Goal: Task Accomplishment & Management: Use online tool/utility

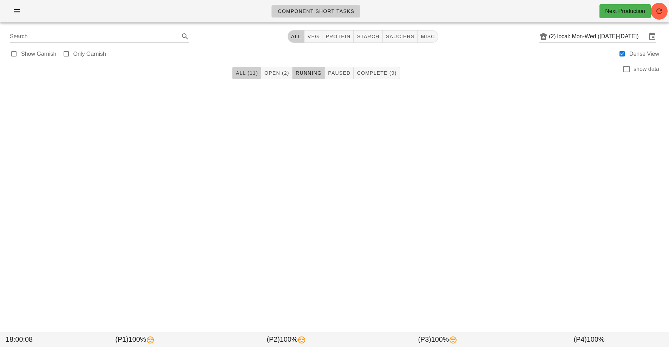
click at [245, 71] on span "All (11)" at bounding box center [246, 73] width 22 height 6
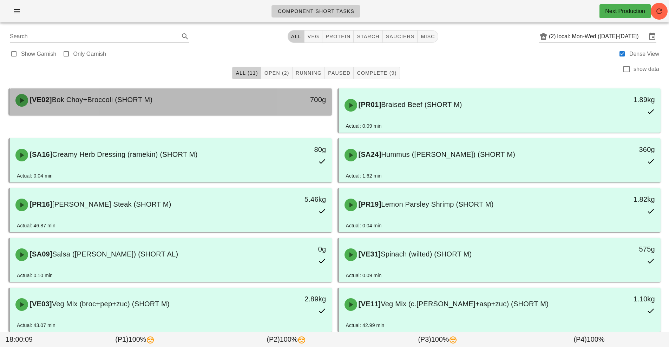
click at [219, 100] on div "[VE02] Bok Choy+Broccoli (SHORT M)" at bounding box center [130, 100] width 239 height 21
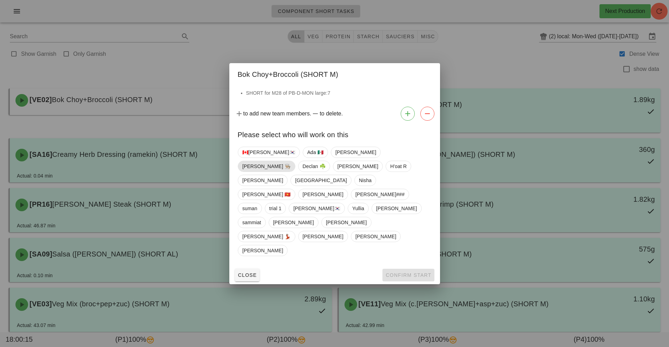
click at [291, 172] on span "[PERSON_NAME] 👨🏼‍🍳" at bounding box center [266, 166] width 48 height 11
click at [414, 273] on span "Confirm Start" at bounding box center [408, 276] width 46 height 6
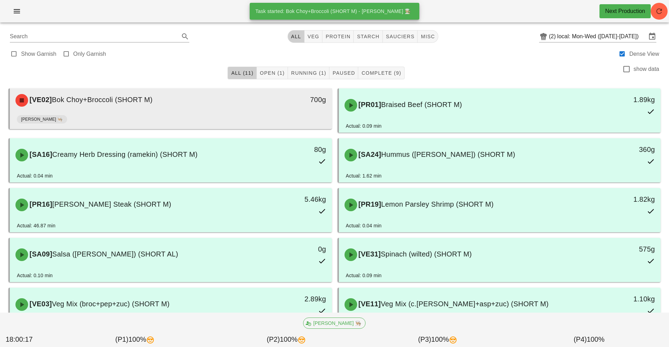
click at [247, 122] on div "[PERSON_NAME] 👨🏼‍🍳" at bounding box center [171, 120] width 308 height 17
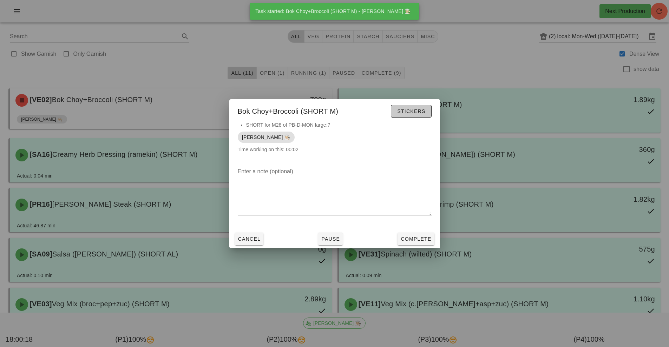
click at [420, 112] on span "Stickers" at bounding box center [411, 112] width 28 height 6
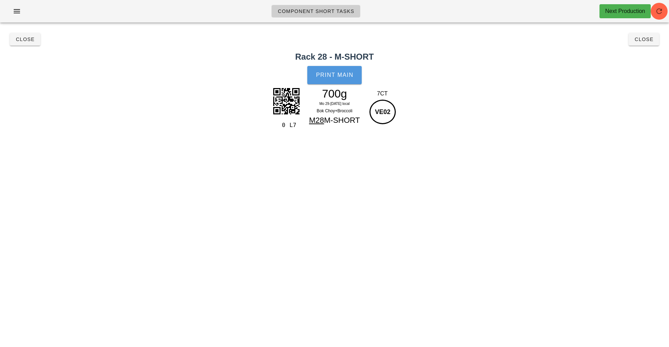
click at [337, 76] on span "Print Main" at bounding box center [335, 75] width 38 height 6
click at [28, 45] on button "Close" at bounding box center [25, 39] width 31 height 13
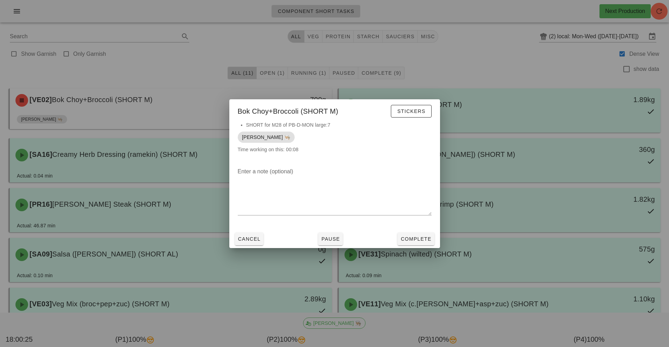
click at [420, 254] on div at bounding box center [334, 173] width 669 height 347
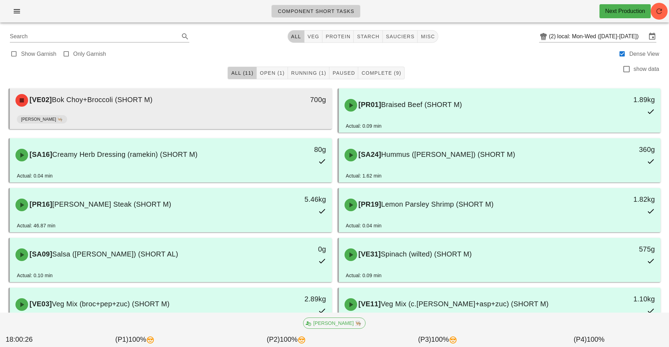
click at [293, 108] on div "700g" at bounding box center [290, 100] width 80 height 21
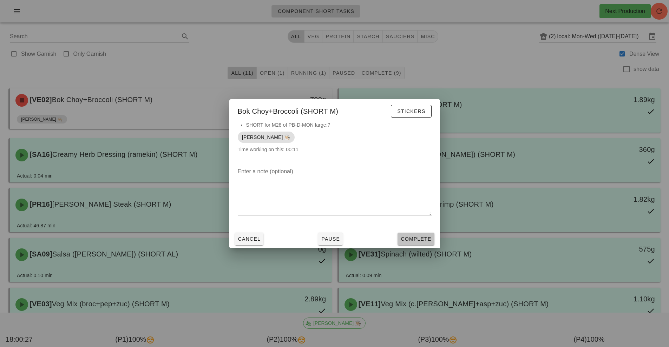
click at [423, 238] on span "Complete" at bounding box center [415, 239] width 31 height 6
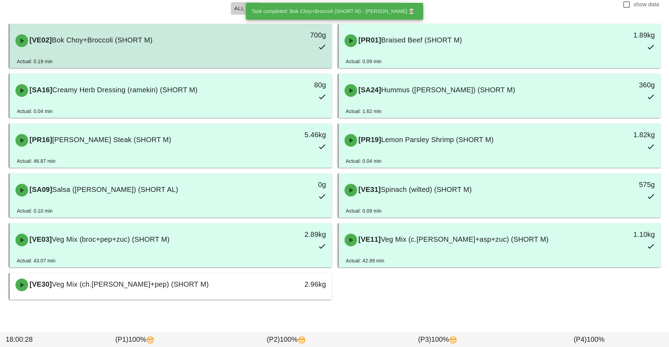
scroll to position [68, 0]
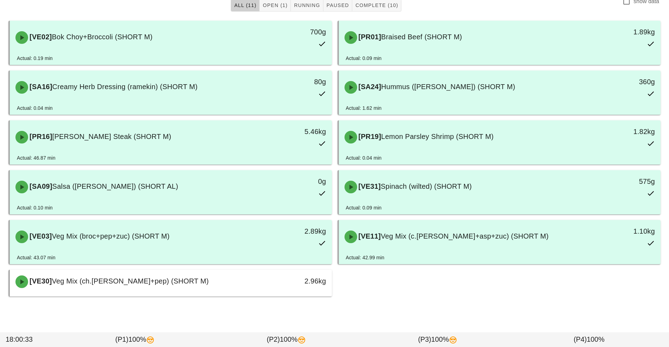
click at [449, 146] on div "[PR19] Lemon Parsley Shrimp (SHORT M)" at bounding box center [459, 137] width 239 height 21
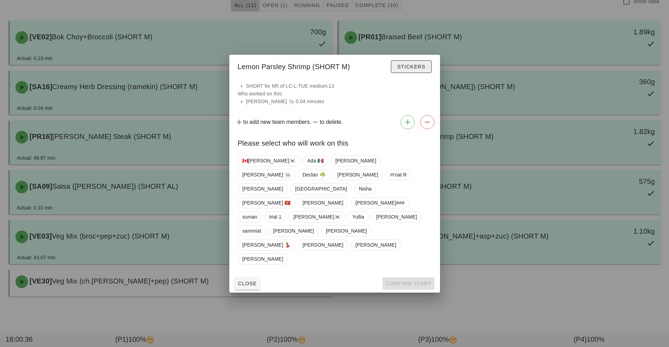
click at [418, 73] on button "Stickers" at bounding box center [411, 66] width 40 height 13
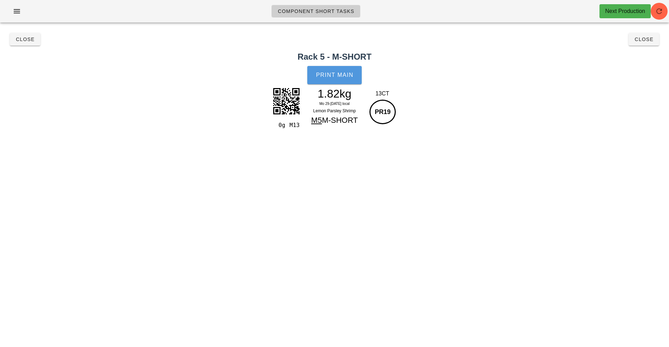
click at [344, 79] on button "Print Main" at bounding box center [334, 75] width 54 height 18
click at [28, 43] on button "Close" at bounding box center [25, 39] width 31 height 13
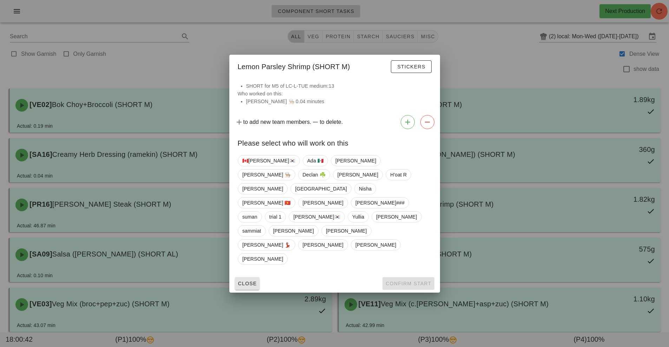
click at [249, 281] on span "Close" at bounding box center [247, 284] width 19 height 6
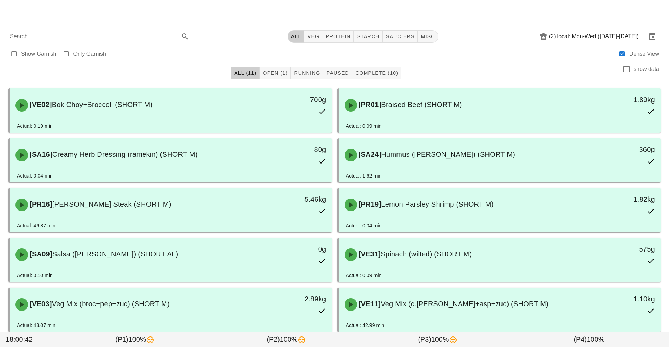
scroll to position [68, 0]
